Goal: Find specific page/section: Find specific page/section

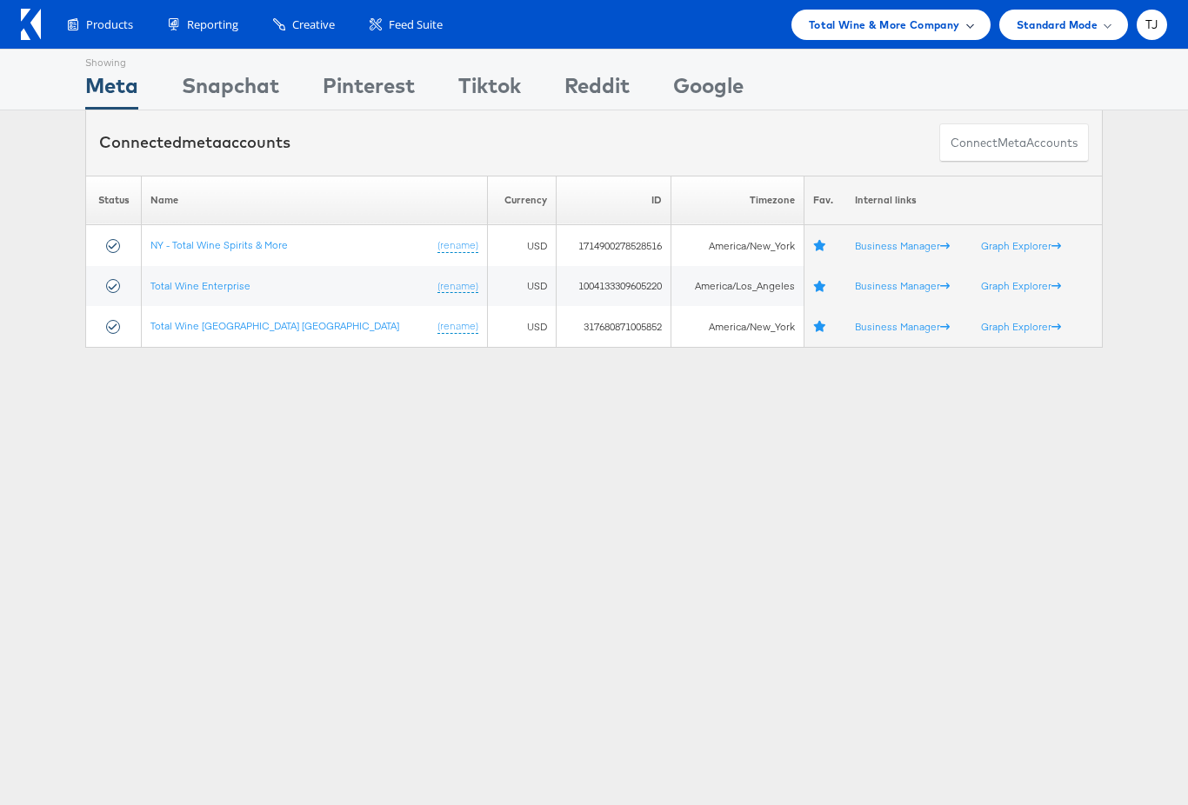
click at [971, 23] on span at bounding box center [969, 24] width 9 height 9
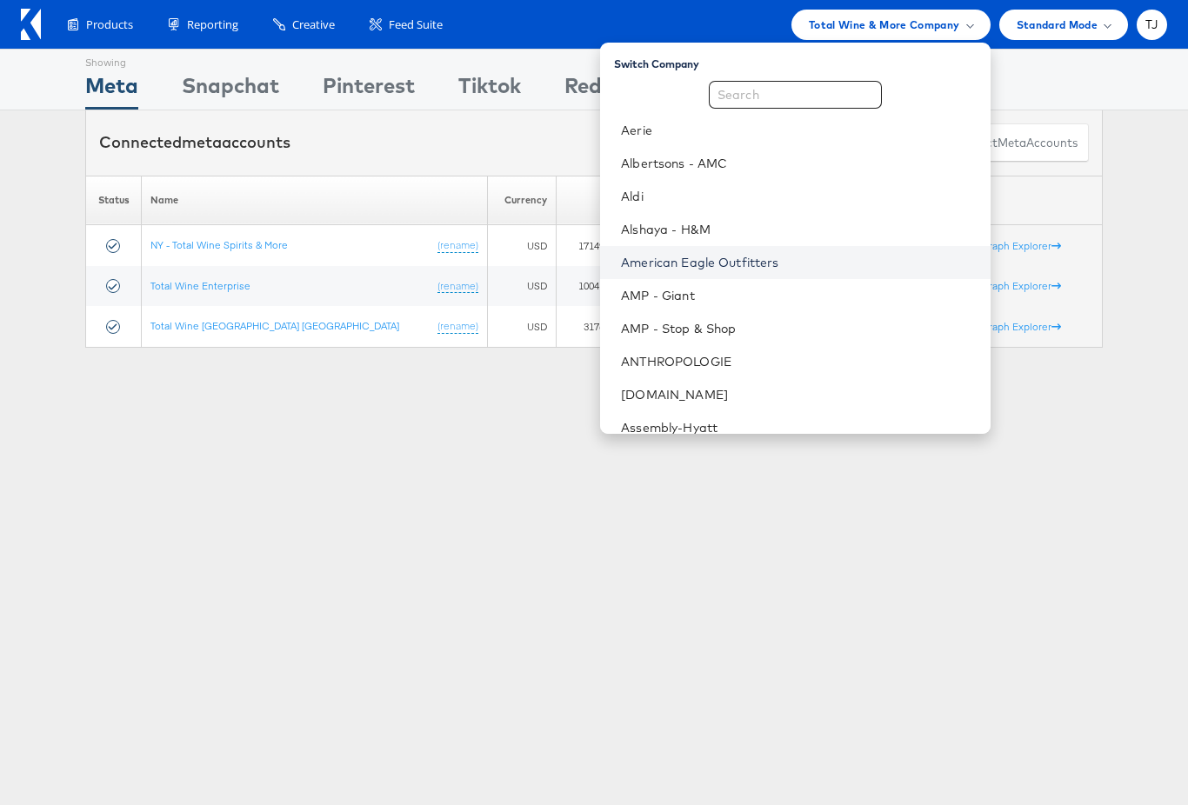
click at [863, 267] on link "American Eagle Outfitters" at bounding box center [798, 262] width 355 height 17
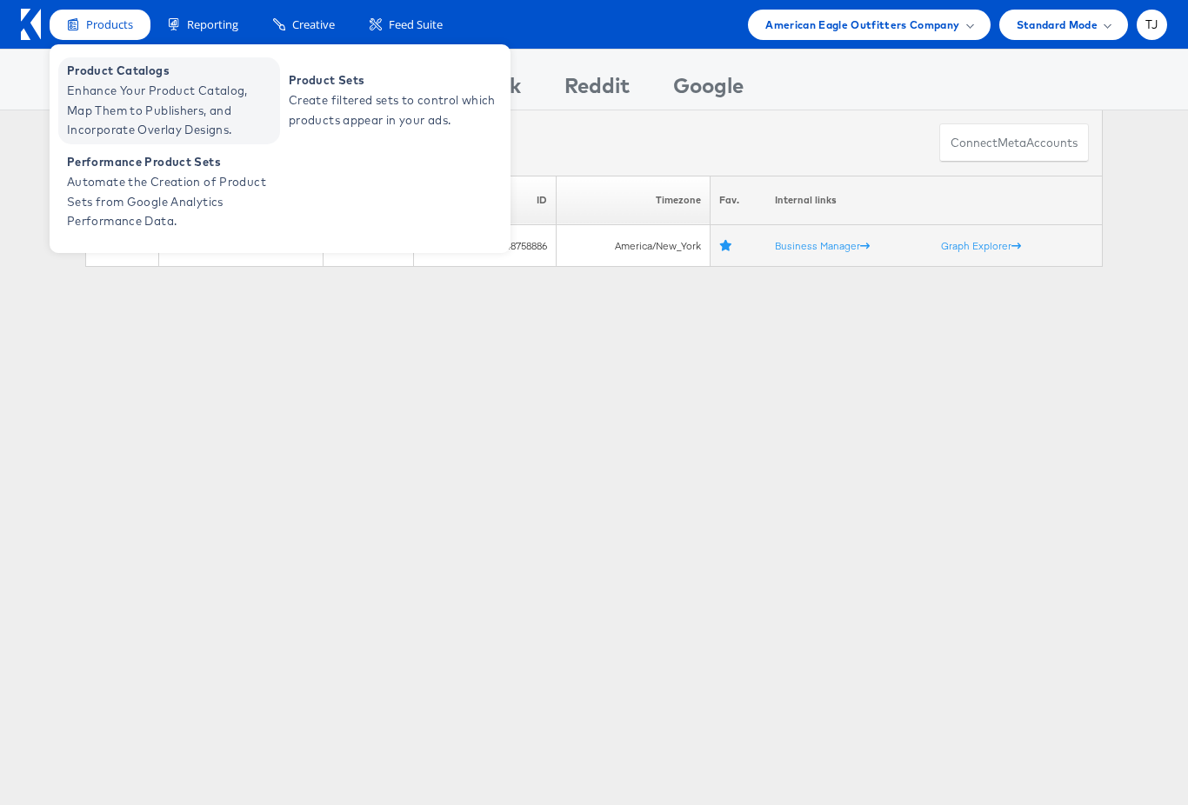
click at [96, 76] on span "Product Catalogs" at bounding box center [171, 71] width 209 height 20
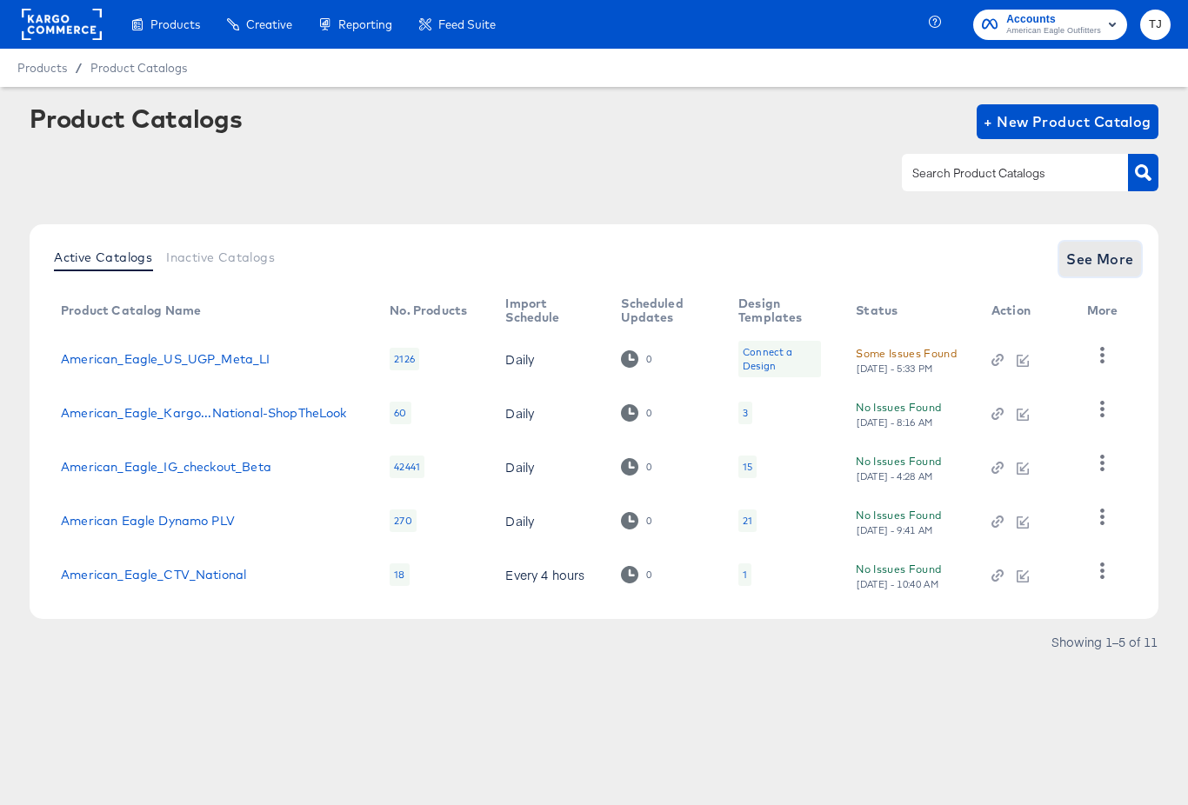
click at [1109, 267] on span "See More" at bounding box center [1100, 259] width 68 height 24
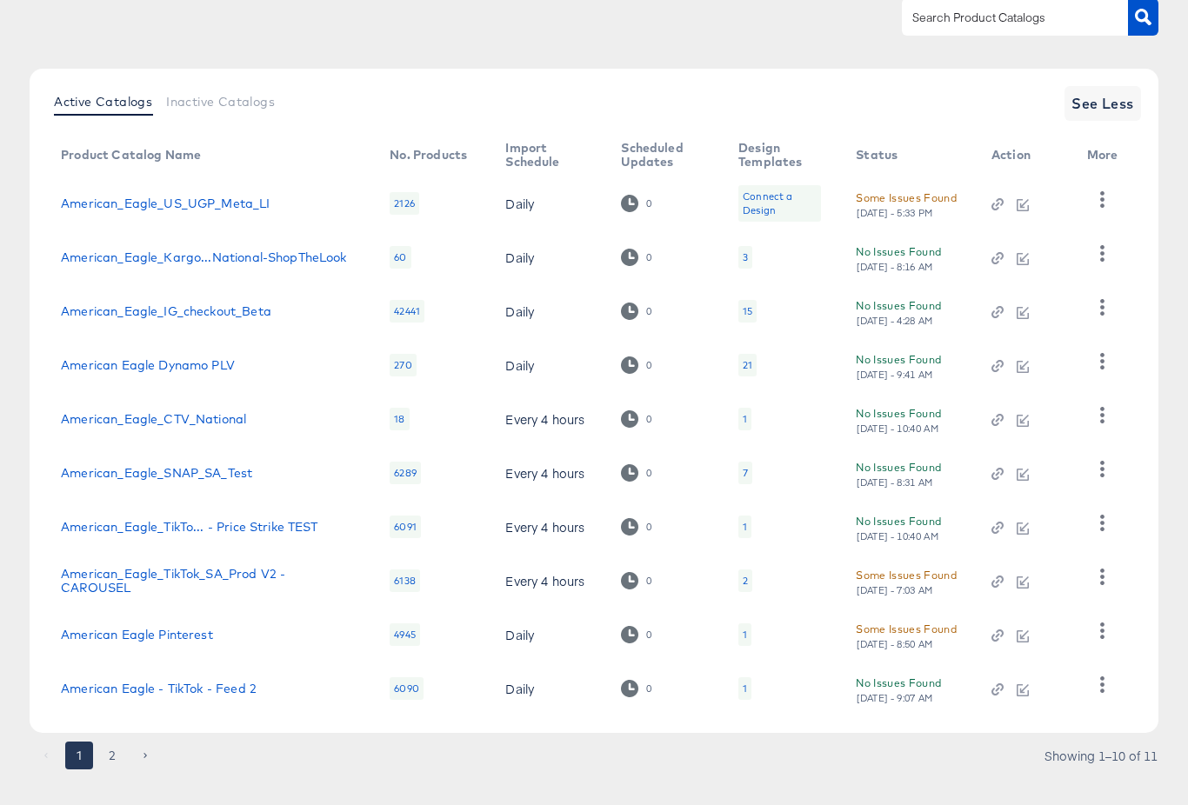
scroll to position [181, 0]
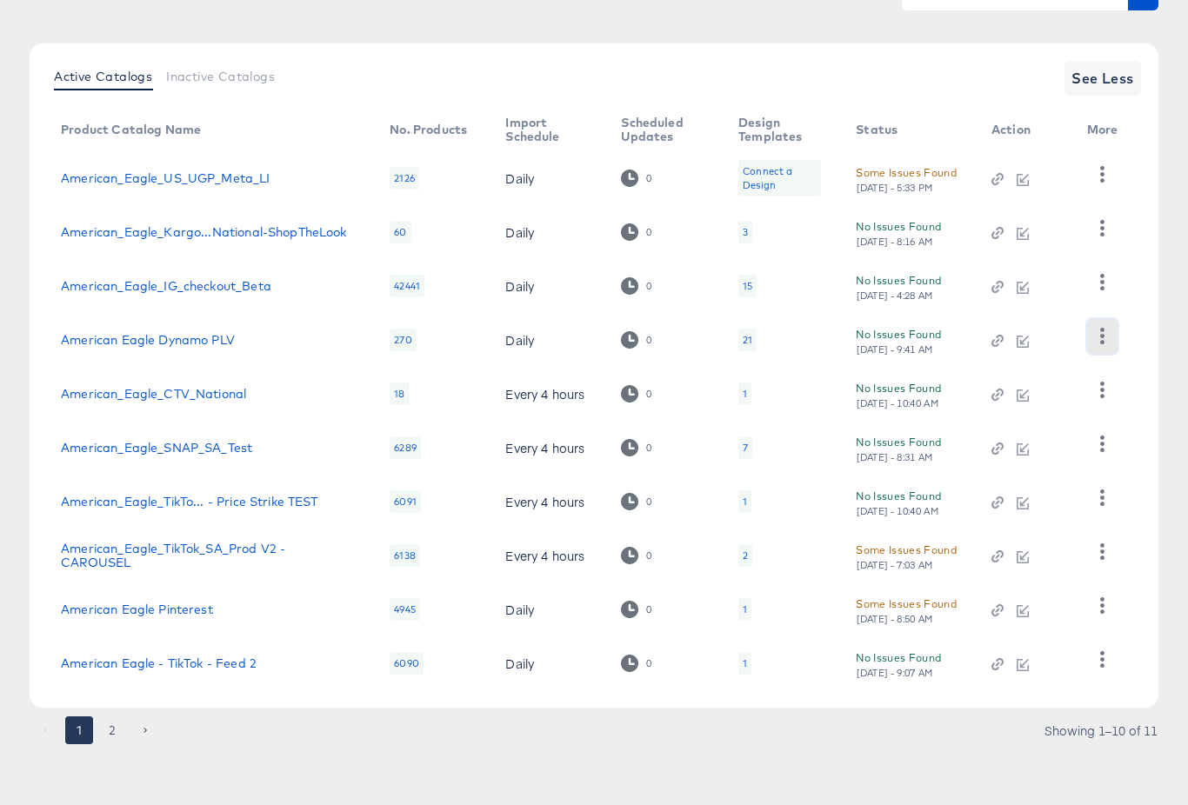
click at [1098, 337] on icon "button" at bounding box center [1102, 336] width 17 height 17
click at [1038, 404] on div "HUD Checks (Internal)" at bounding box center [1031, 400] width 174 height 28
